Goal: Check status: Check status

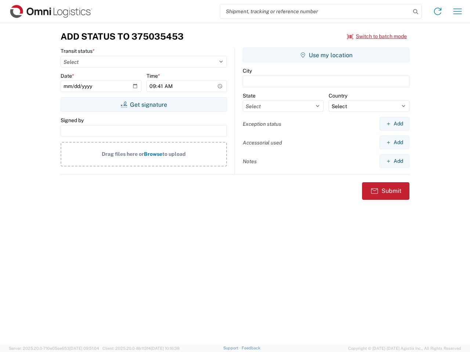
click at [315, 11] on input "search" at bounding box center [315, 11] width 190 height 14
click at [416, 12] on icon at bounding box center [415, 12] width 10 height 10
click at [438, 11] on icon at bounding box center [438, 12] width 12 height 12
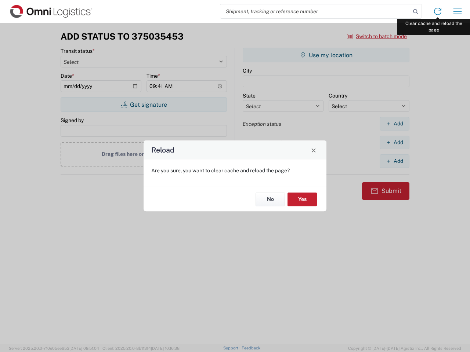
click at [457, 11] on div "Reload Are you sure, you want to clear cache and reload the page? No Yes" at bounding box center [235, 176] width 470 height 352
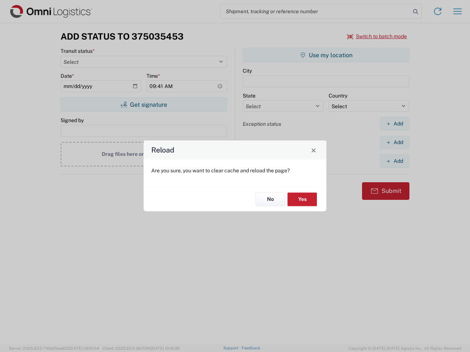
click at [377, 36] on div "Reload Are you sure, you want to clear cache and reload the page? No Yes" at bounding box center [235, 176] width 470 height 352
click at [144, 105] on div "Reload Are you sure, you want to clear cache and reload the page? No Yes" at bounding box center [235, 176] width 470 height 352
click at [326, 55] on div "Reload Are you sure, you want to clear cache and reload the page? No Yes" at bounding box center [235, 176] width 470 height 352
click at [394, 124] on div "Reload Are you sure, you want to clear cache and reload the page? No Yes" at bounding box center [235, 176] width 470 height 352
click at [394, 142] on div "Reload Are you sure, you want to clear cache and reload the page? No Yes" at bounding box center [235, 176] width 470 height 352
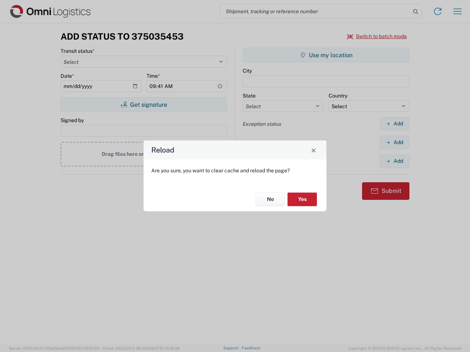
click at [394, 161] on div "Reload Are you sure, you want to clear cache and reload the page? No Yes" at bounding box center [235, 176] width 470 height 352
